Goal: Information Seeking & Learning: Learn about a topic

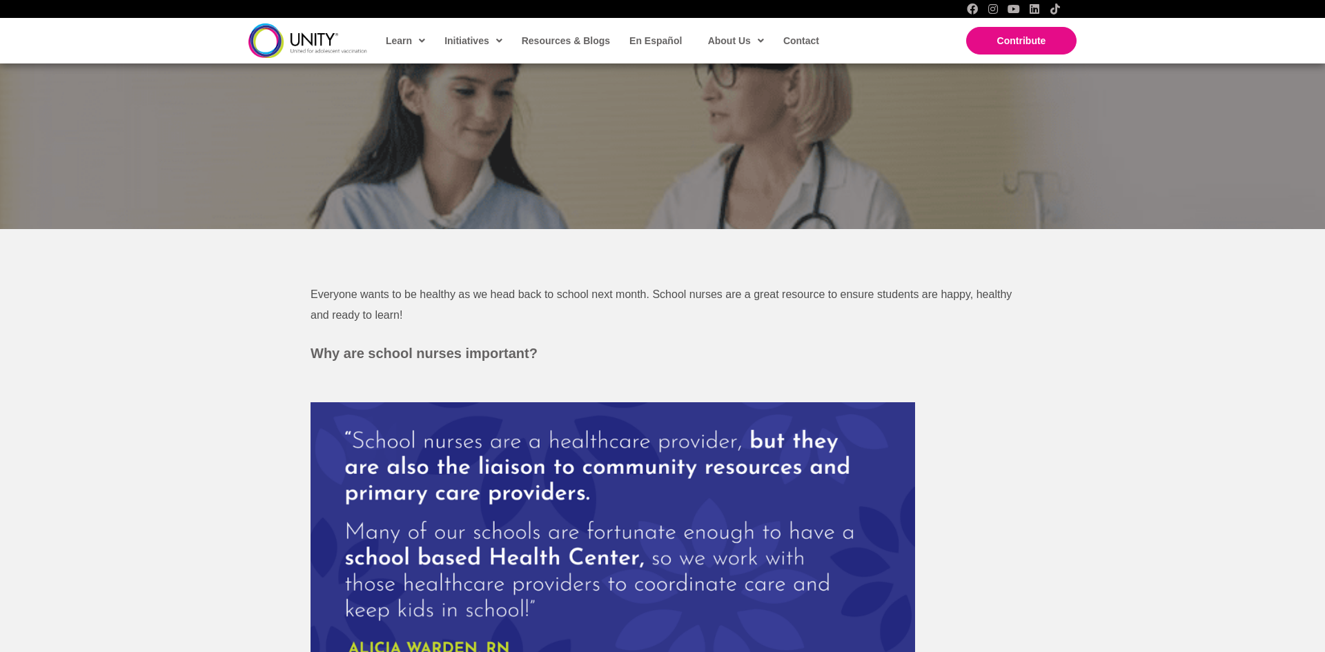
scroll to position [342, 0]
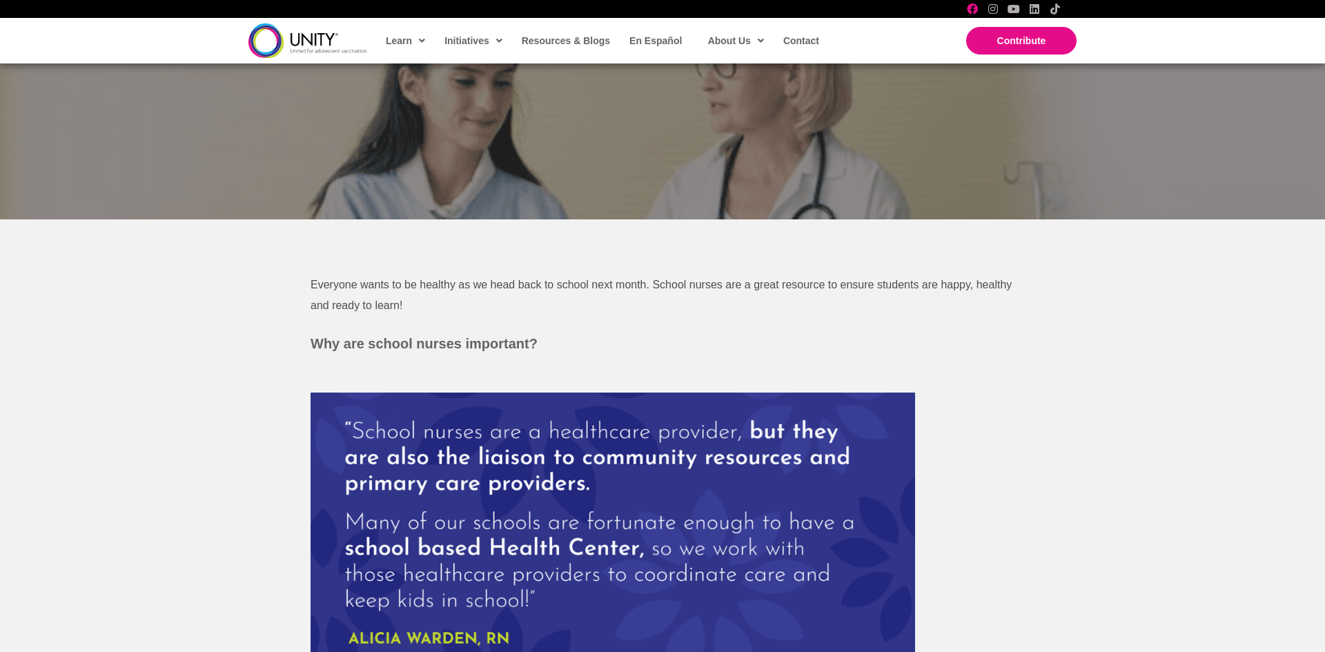
click at [976, 6] on icon "Facebook" at bounding box center [972, 8] width 11 height 11
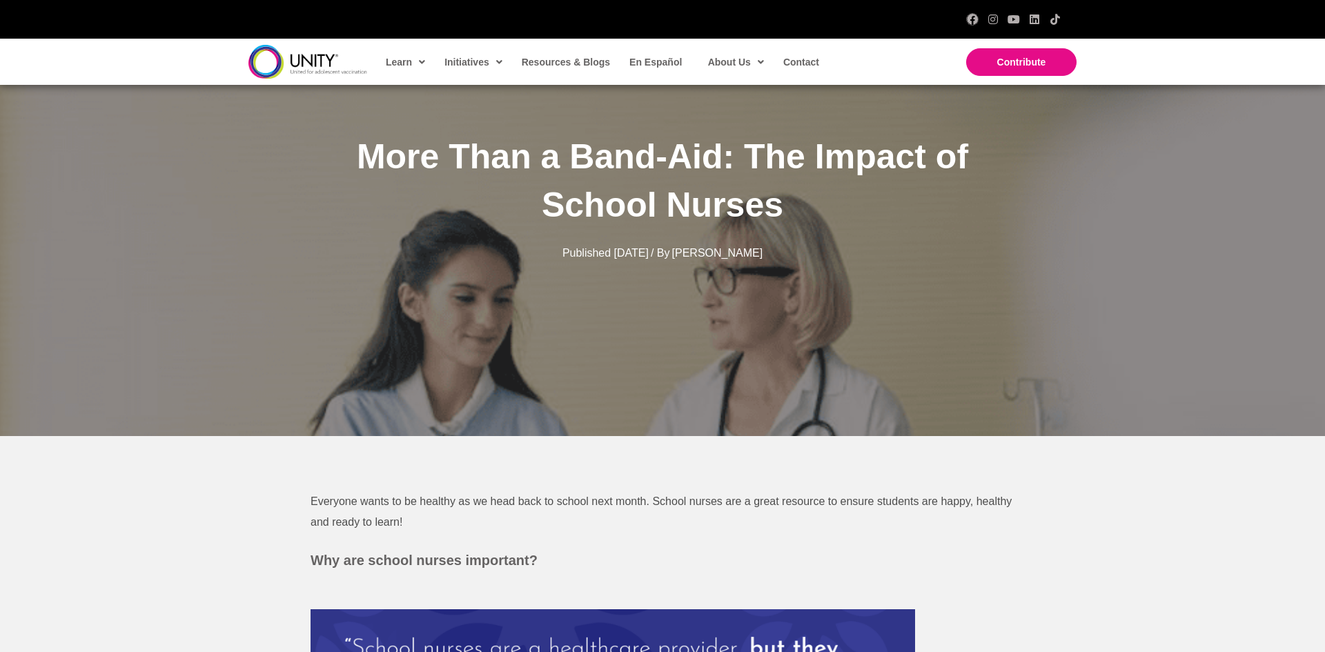
scroll to position [0, 0]
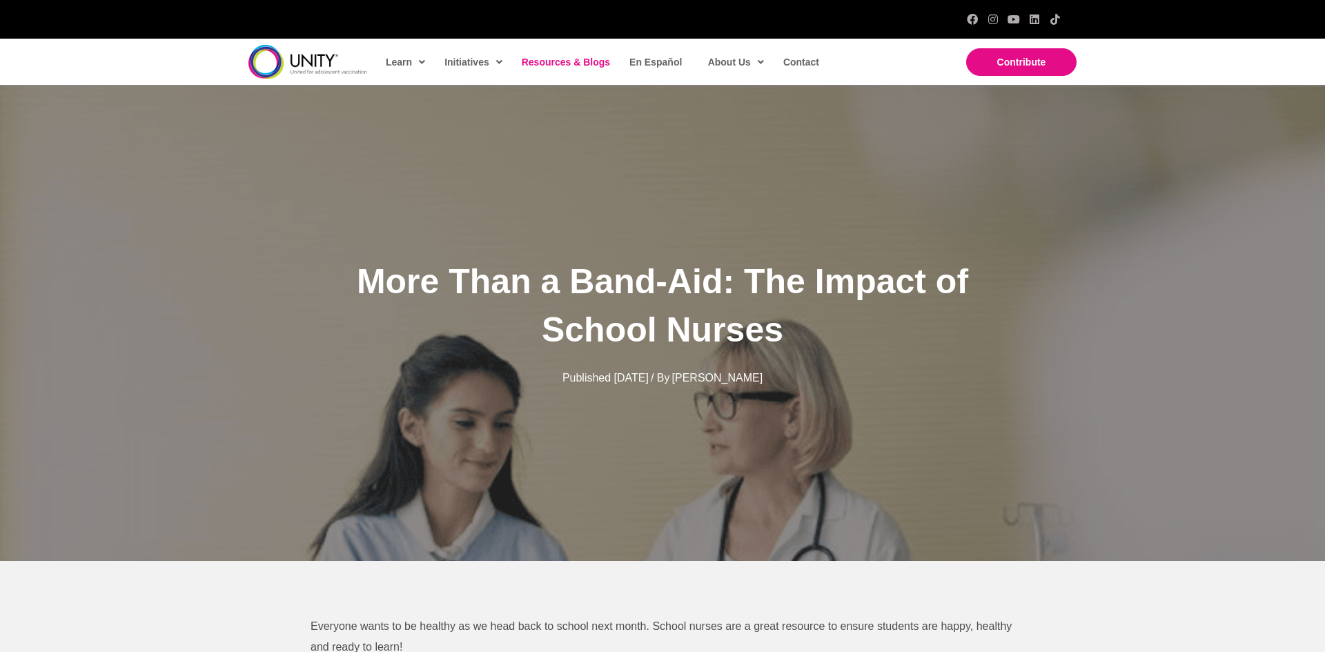
click at [564, 63] on span "Resources & Blogs" at bounding box center [566, 62] width 88 height 11
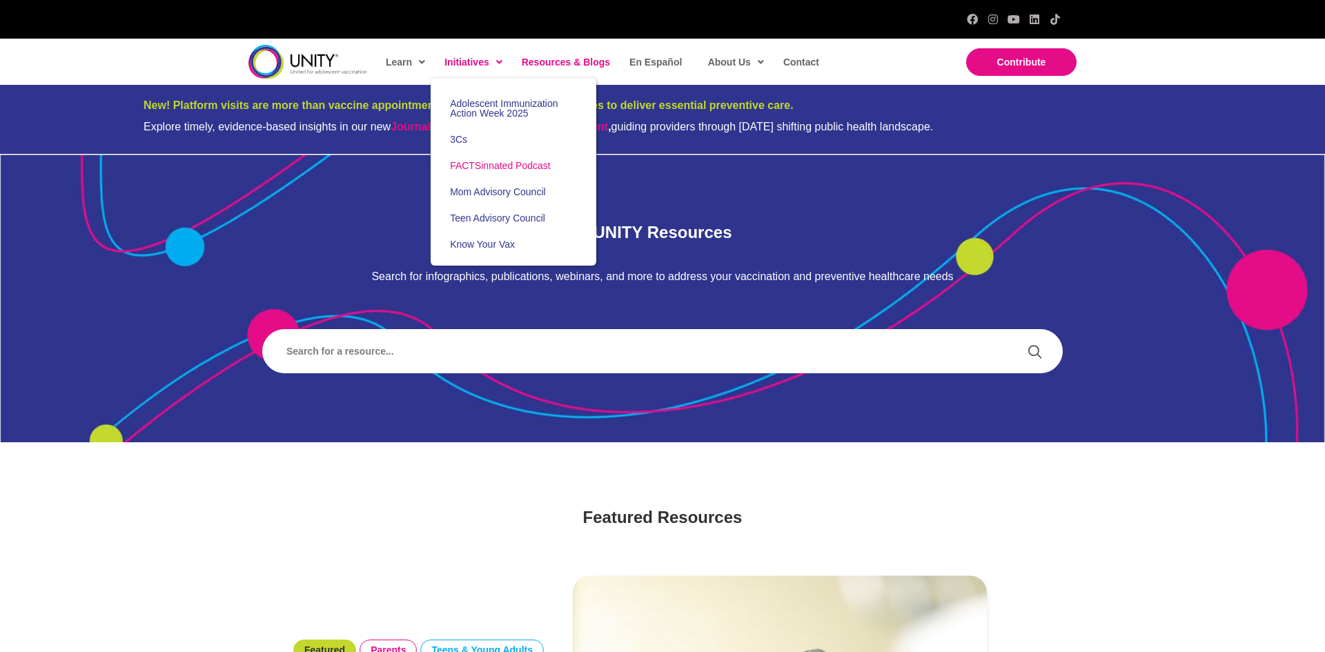
click at [498, 164] on span "FACTSinnated Podcast" at bounding box center [500, 165] width 101 height 11
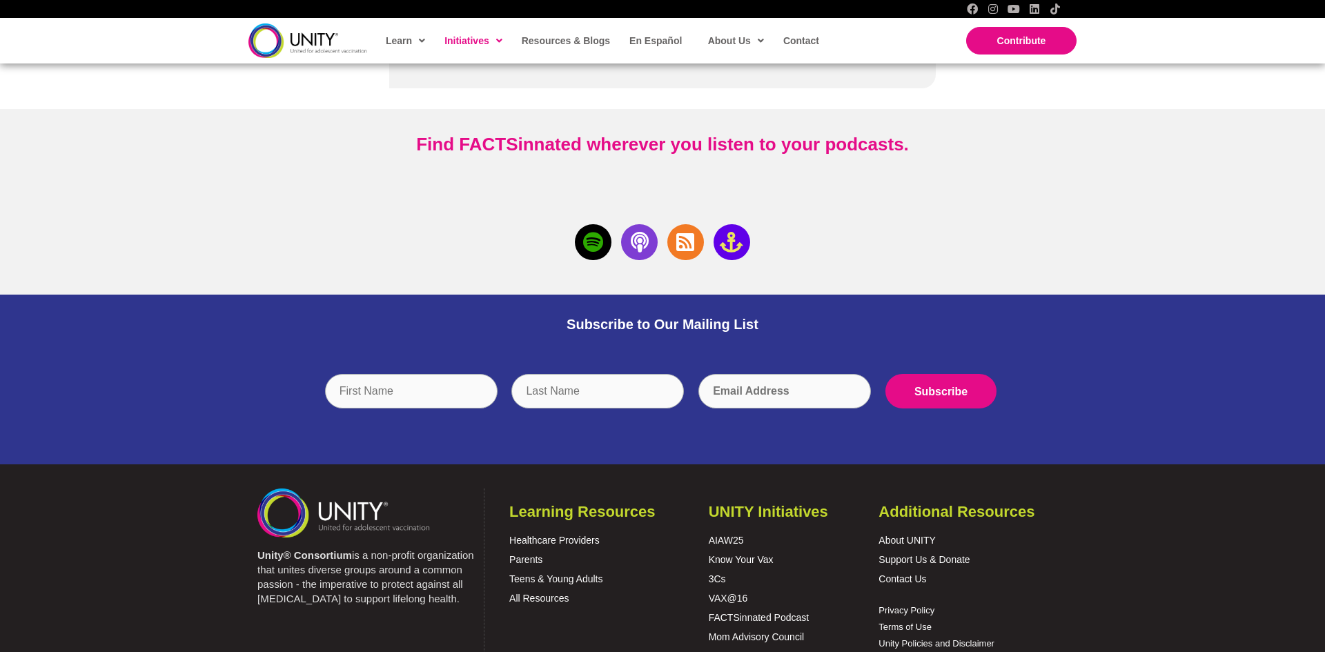
scroll to position [3093, 0]
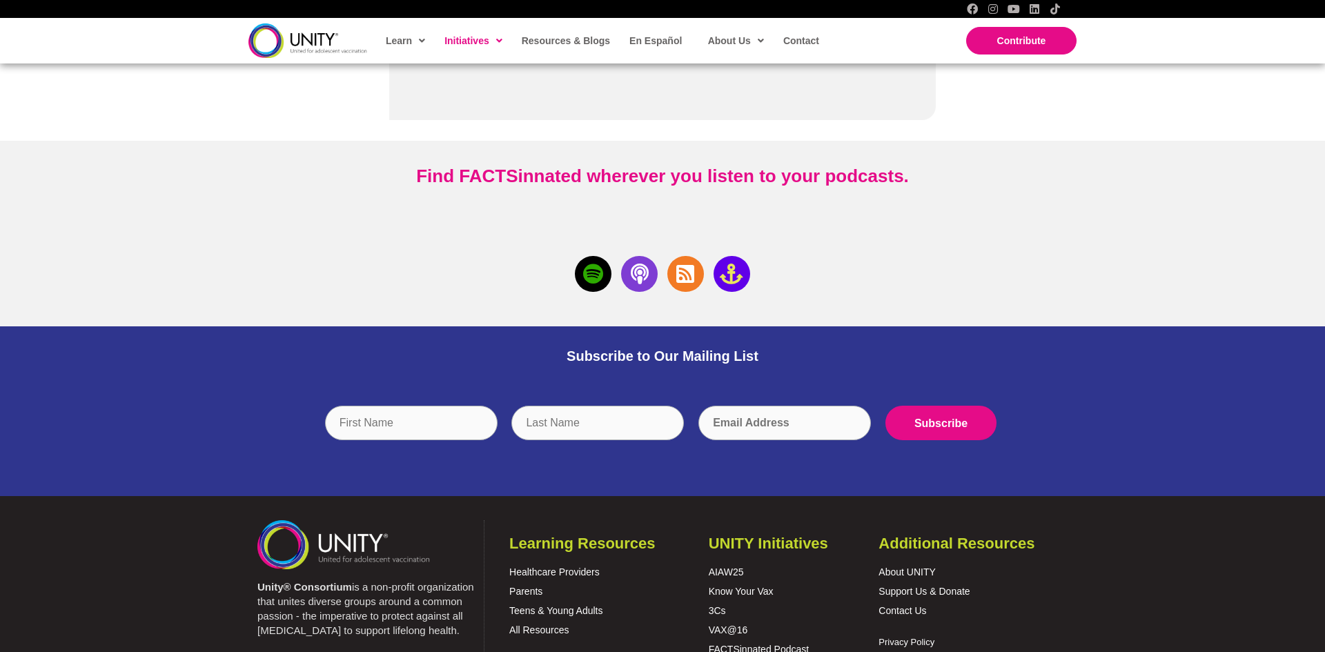
click at [594, 278] on icon at bounding box center [593, 274] width 37 height 37
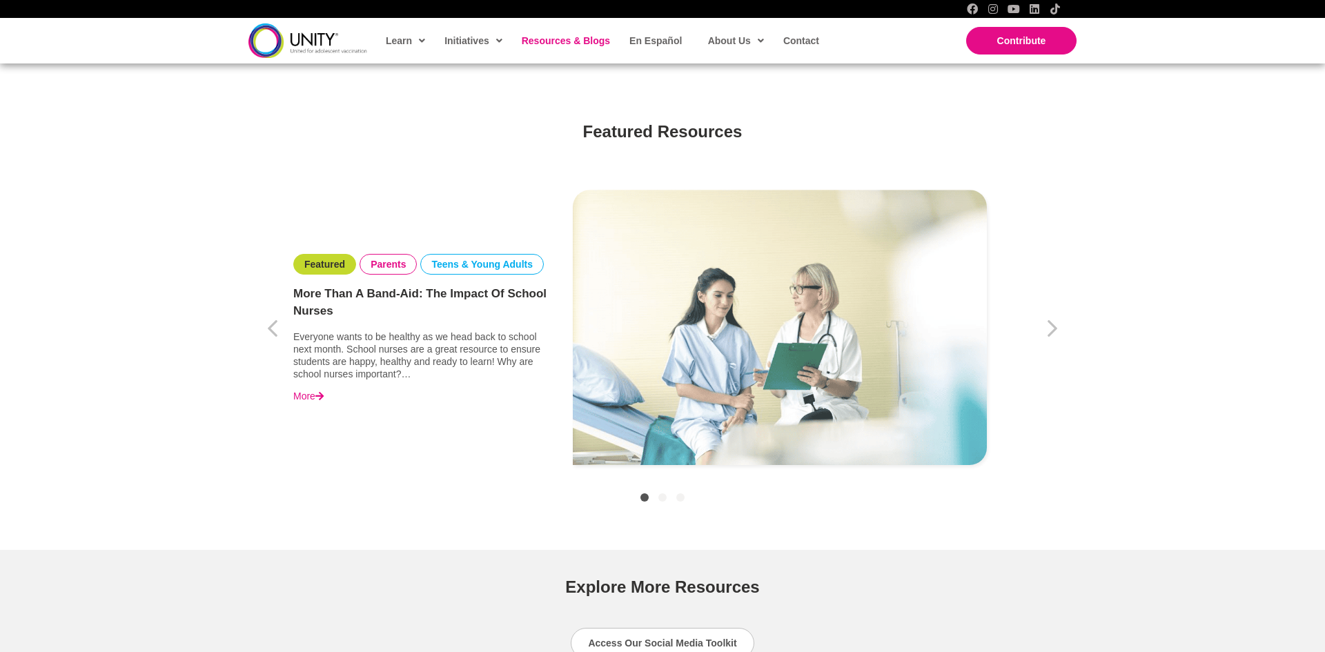
scroll to position [386, 0]
click at [313, 402] on link "More" at bounding box center [308, 395] width 30 height 12
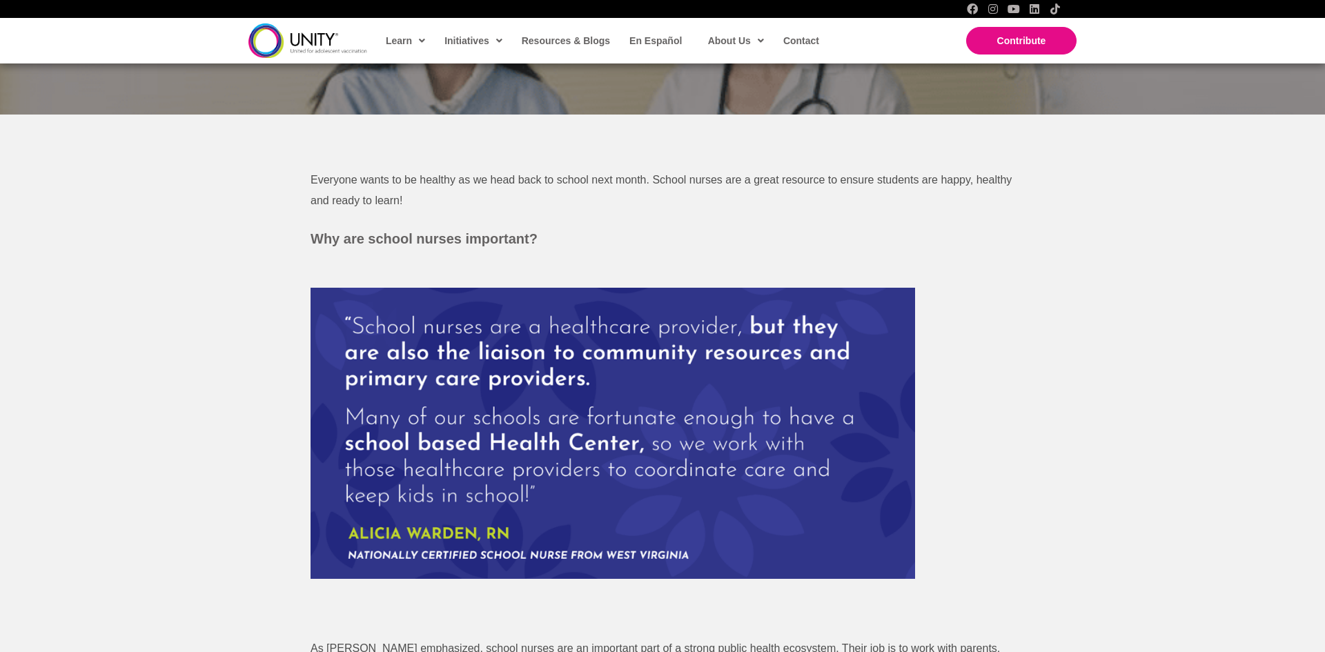
scroll to position [446, 0]
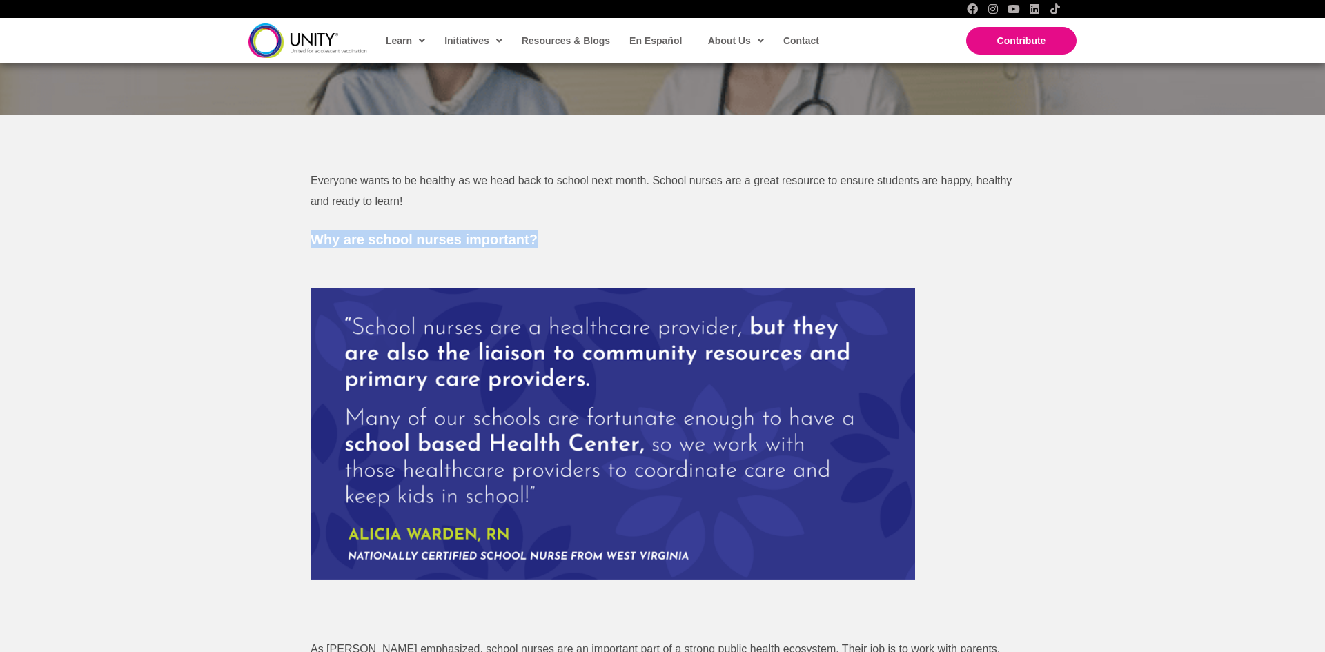
drag, startPoint x: 314, startPoint y: 239, endPoint x: 566, endPoint y: 242, distance: 251.9
click at [566, 242] on h3 "Why are school nurses important?" at bounding box center [663, 239] width 704 height 18
copy b "Why are school nurses important?"
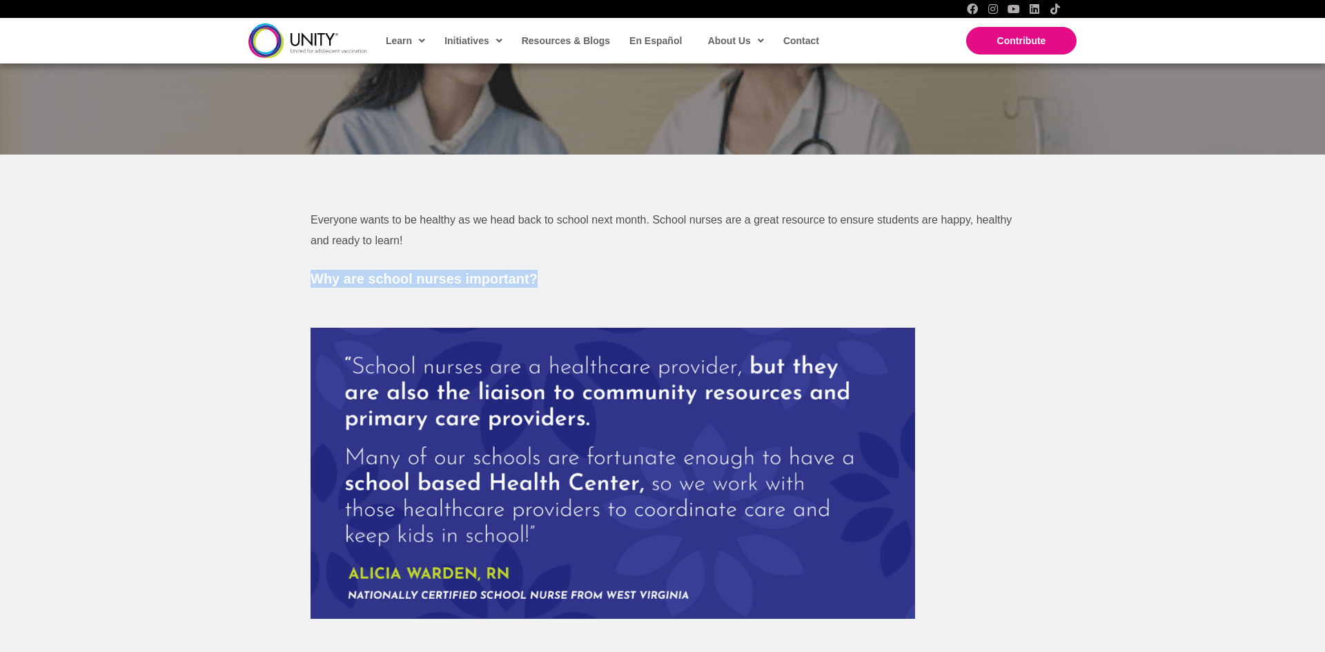
scroll to position [349, 0]
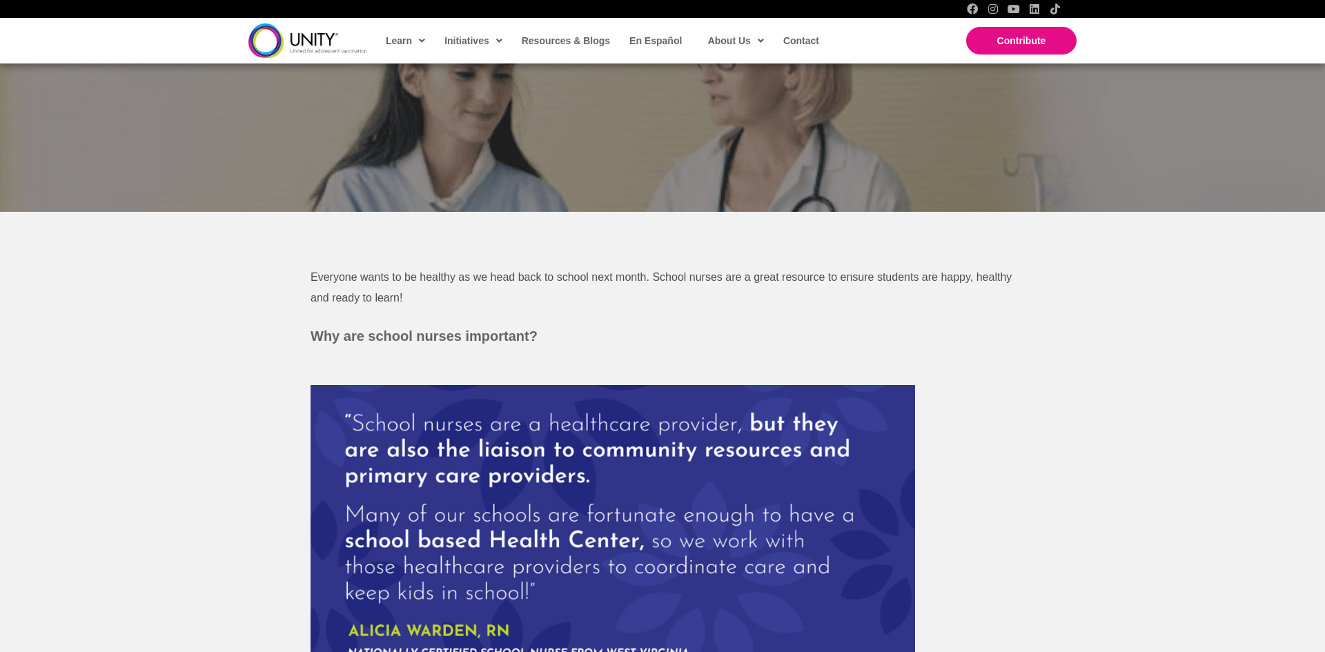
click at [803, 355] on p at bounding box center [663, 355] width 704 height 21
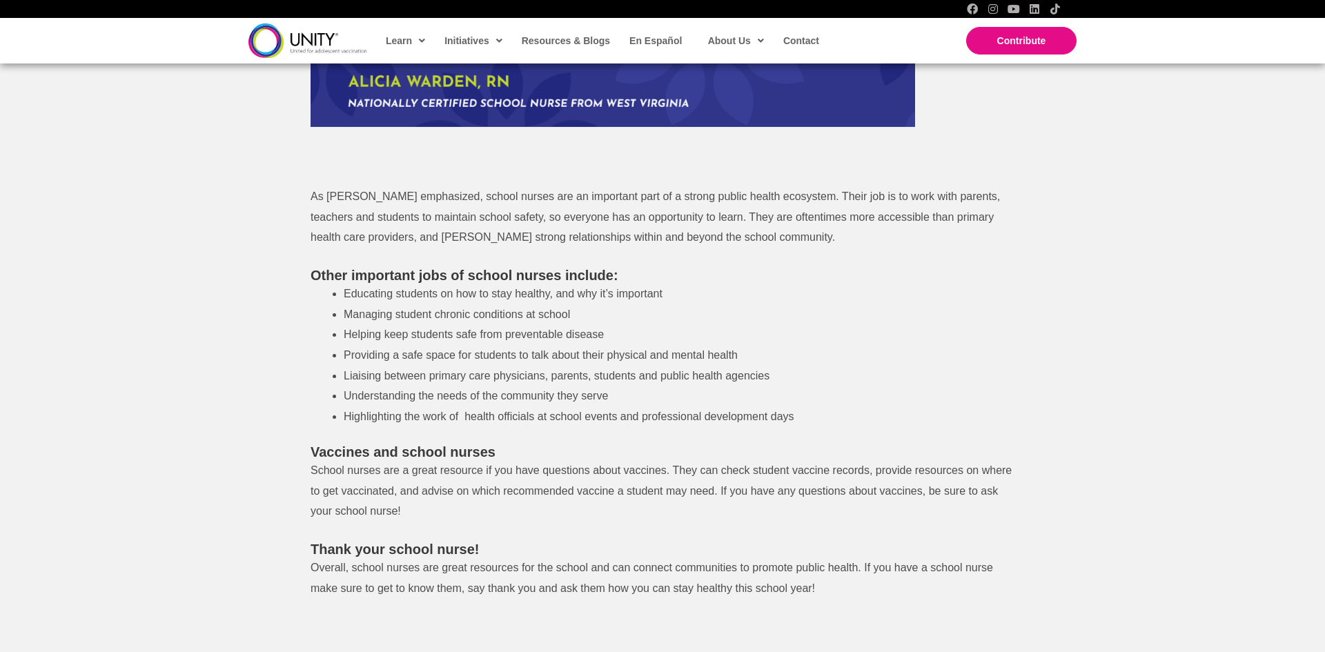
scroll to position [893, 0]
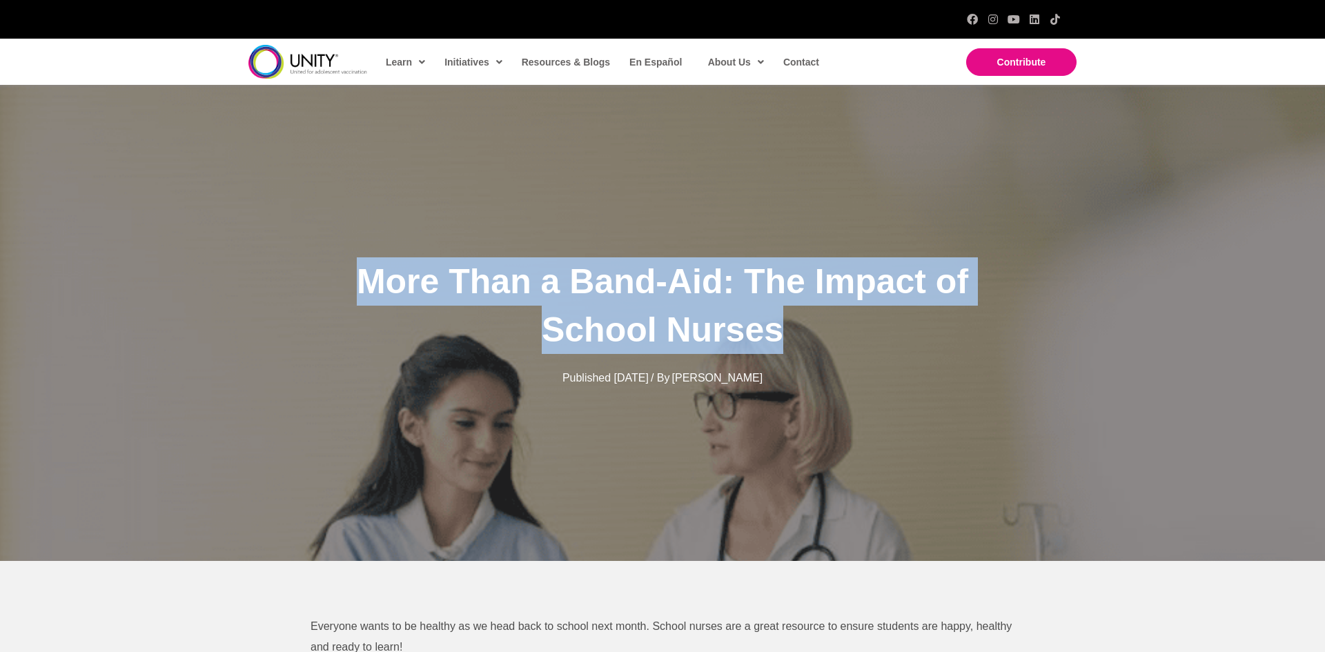
drag, startPoint x: 357, startPoint y: 281, endPoint x: 852, endPoint y: 326, distance: 497.5
click at [852, 326] on h1 "More Than a Band-Aid: The Impact of School Nurses" at bounding box center [662, 305] width 731 height 97
copy span "More Than a Band-Aid: The Impact of School Nurses"
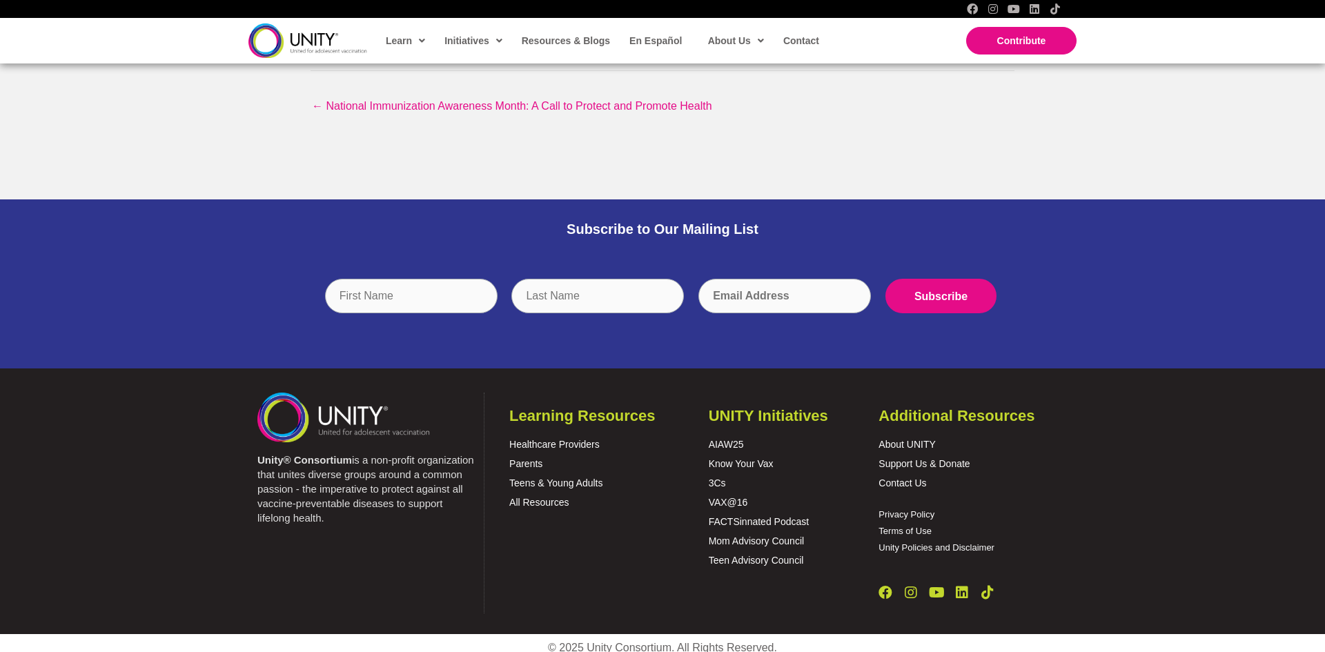
scroll to position [1875, 0]
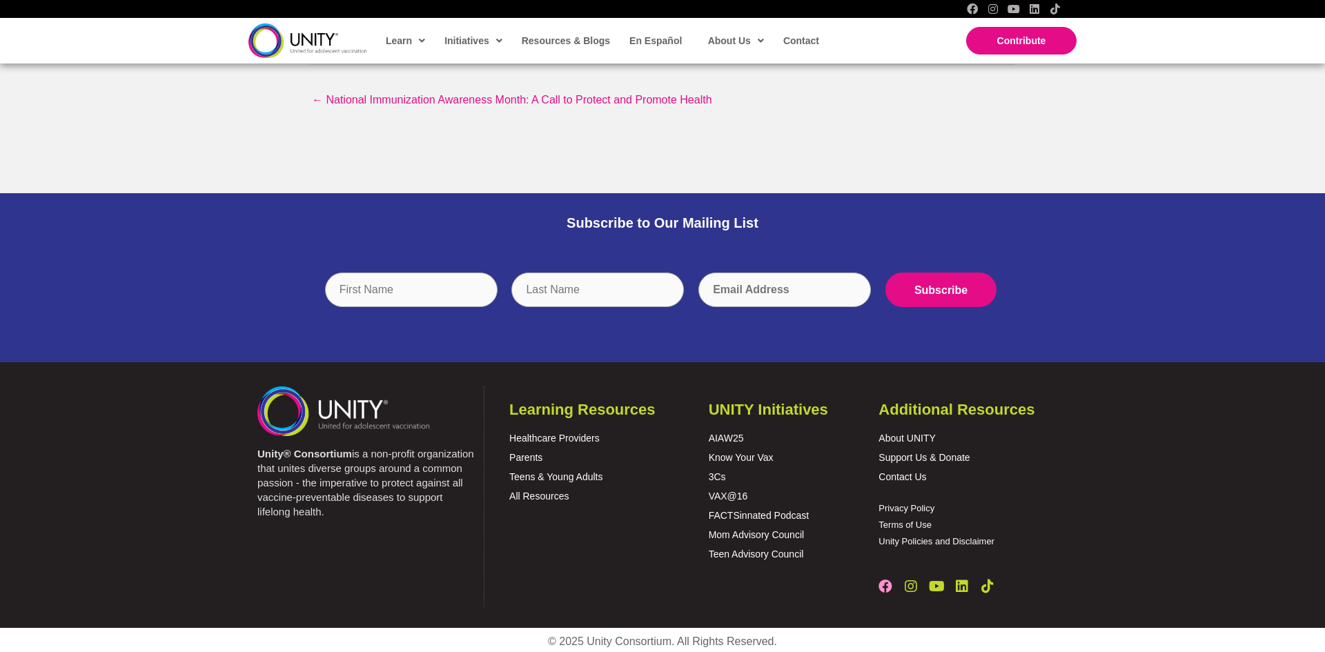
click at [885, 587] on icon "Facebook" at bounding box center [885, 587] width 14 height 14
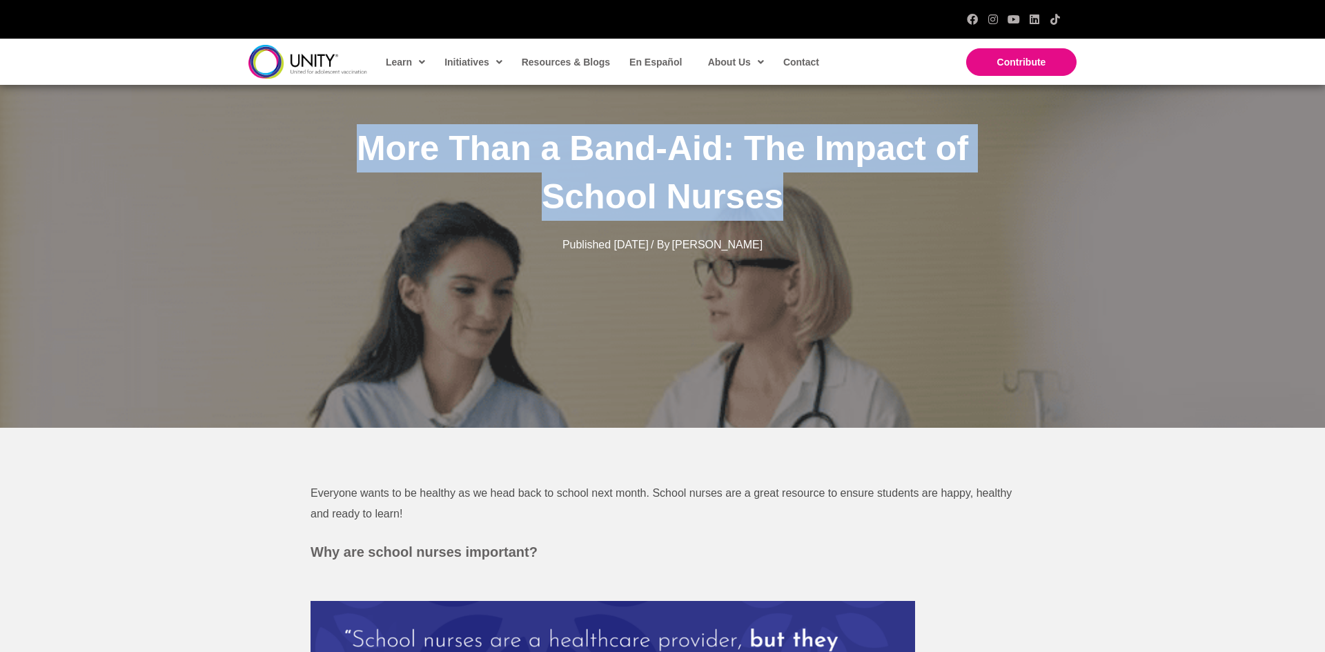
scroll to position [0, 0]
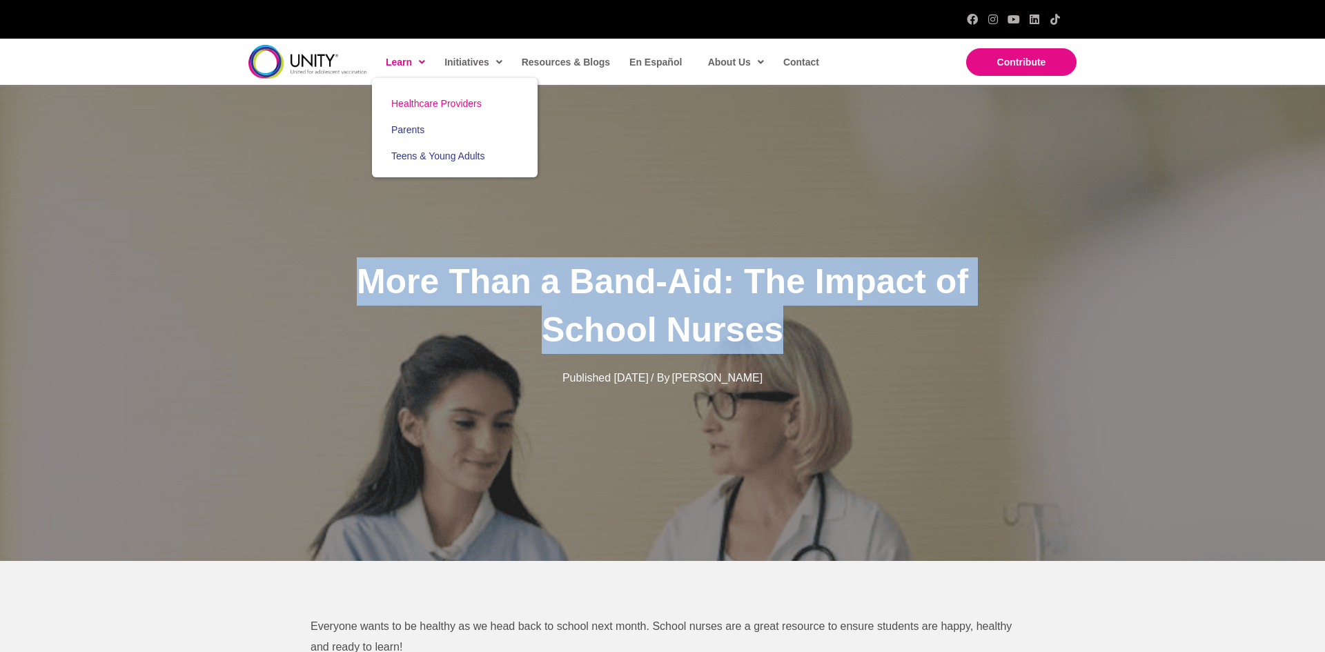
click at [414, 109] on link "Healthcare Providers" at bounding box center [455, 103] width 166 height 26
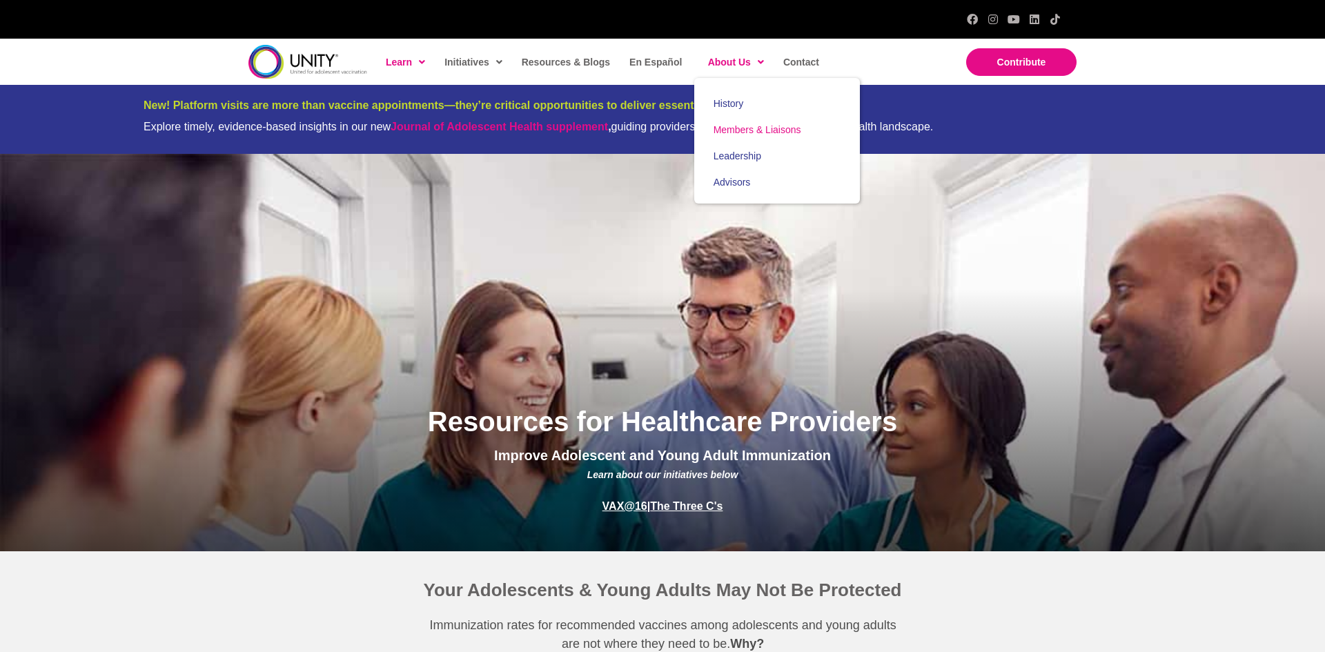
click at [734, 127] on span "Members & Liaisons" at bounding box center [757, 129] width 88 height 11
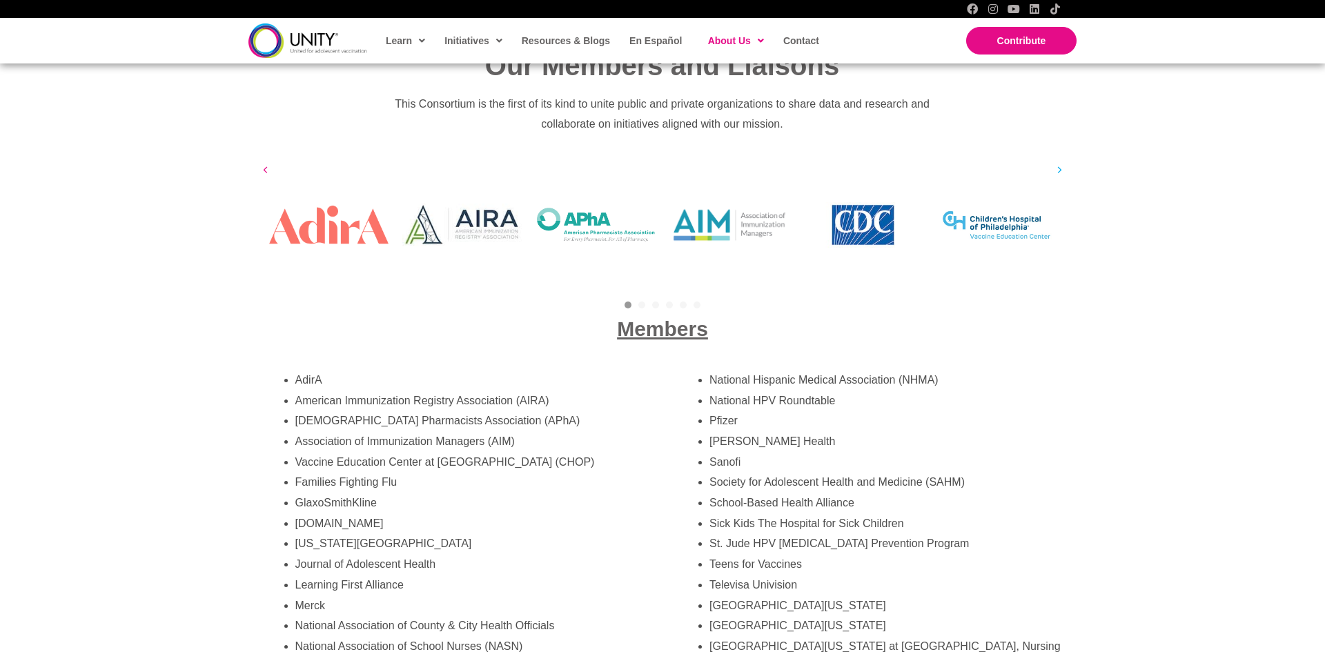
click at [1056, 160] on button "Next" at bounding box center [1060, 170] width 21 height 21
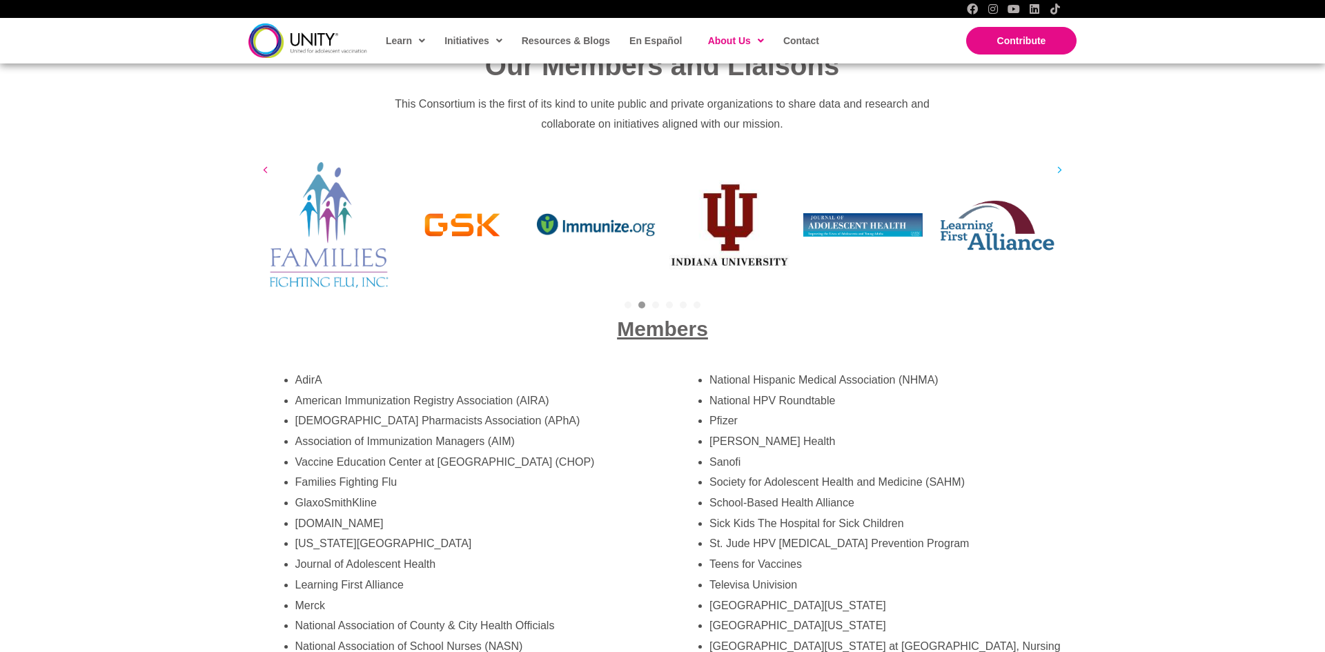
click at [1056, 160] on button "Next" at bounding box center [1060, 170] width 21 height 21
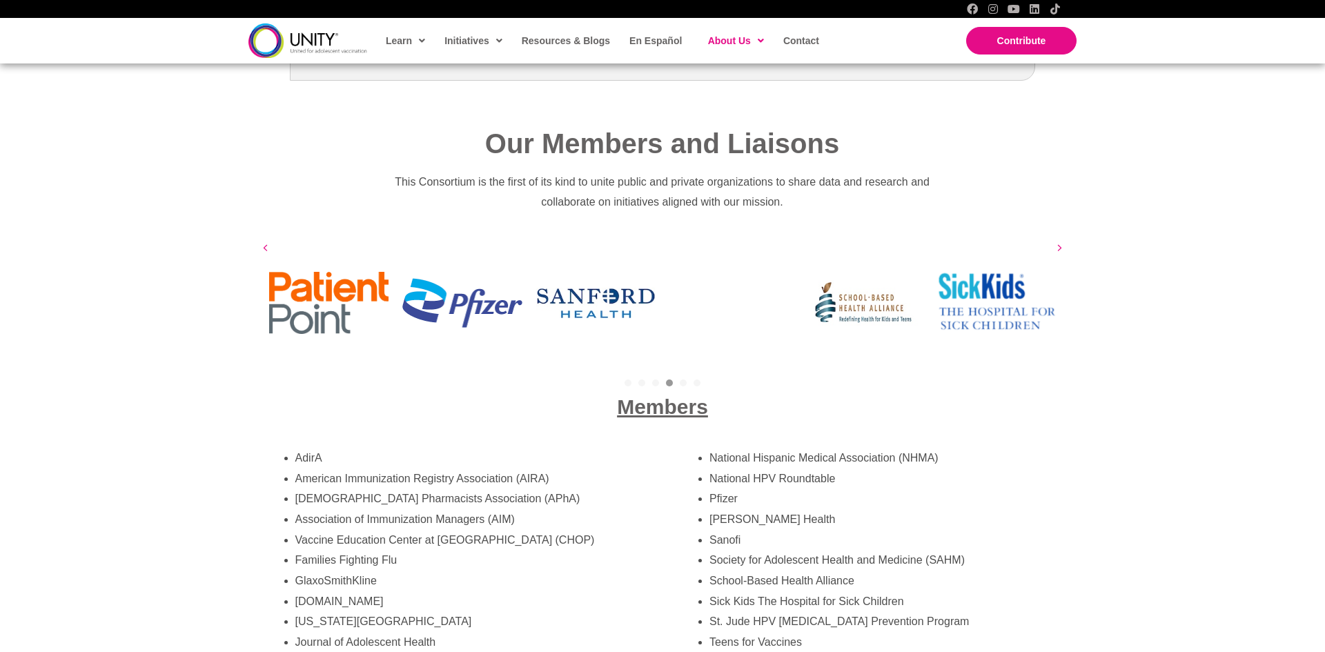
scroll to position [2212, 0]
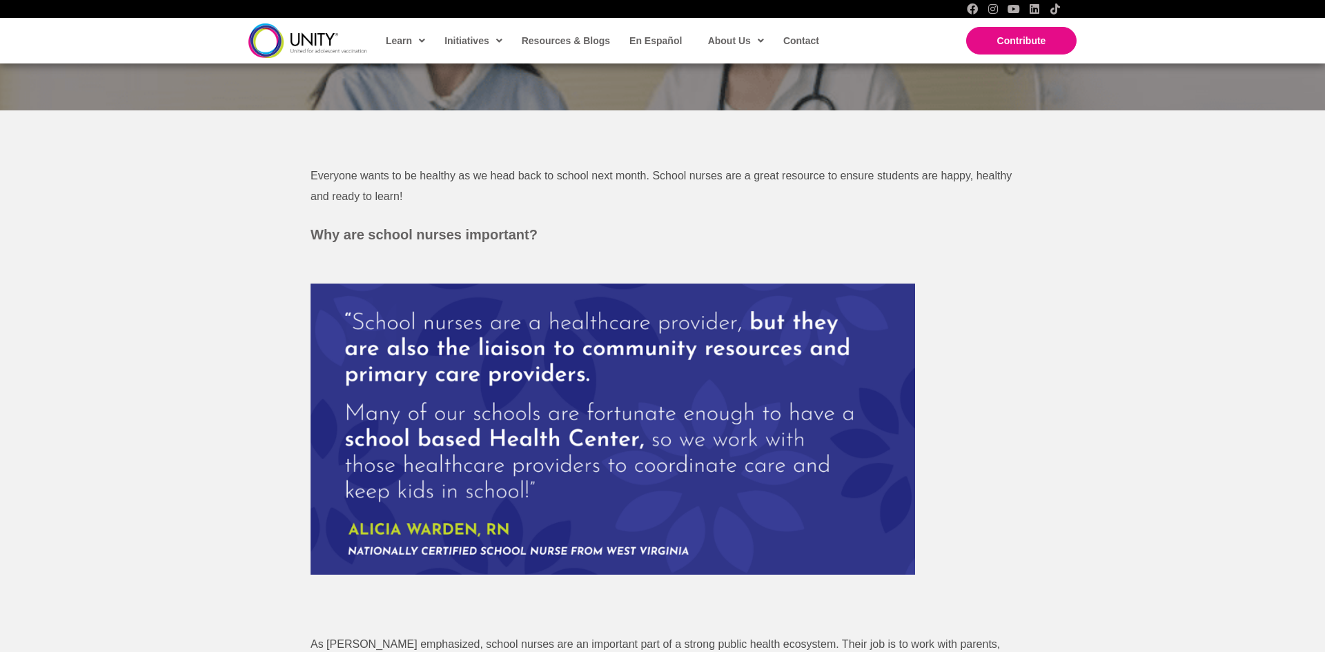
scroll to position [408, 0]
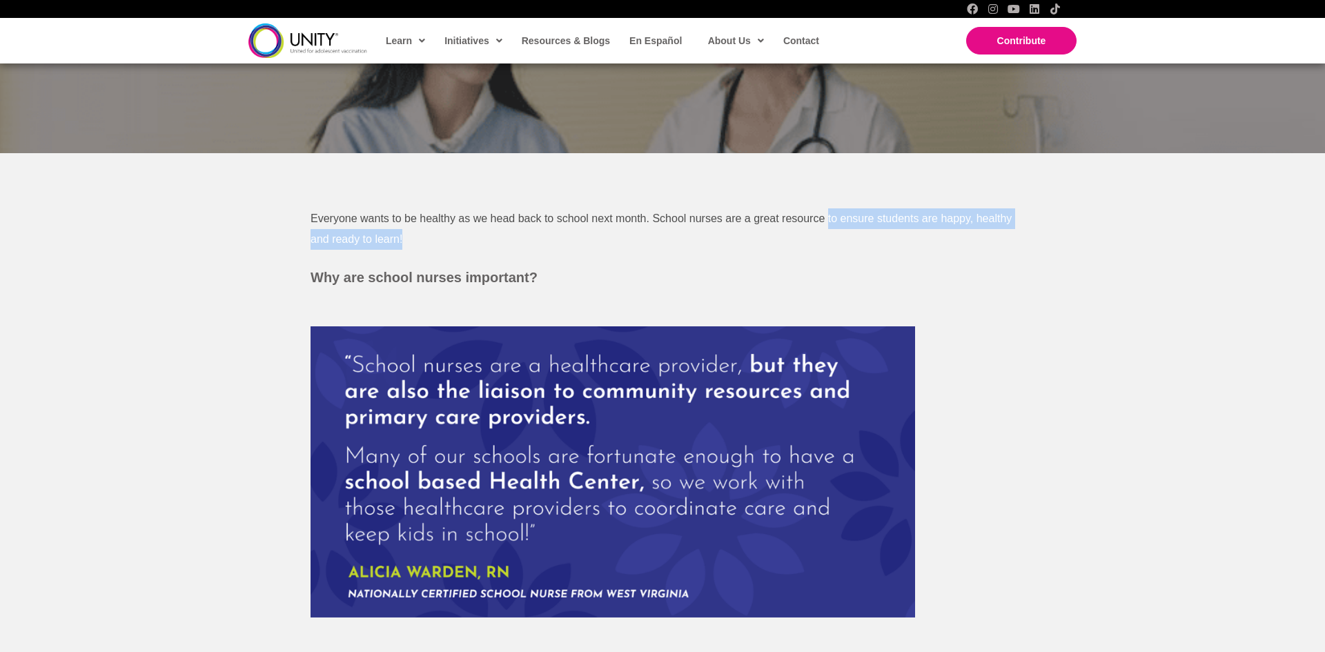
drag, startPoint x: 823, startPoint y: 218, endPoint x: 930, endPoint y: 241, distance: 109.4
click at [930, 241] on p "Everyone wants to be healthy as we head back to school next month. School nurse…" at bounding box center [663, 228] width 704 height 41
